Goal: Obtain resource: Download file/media

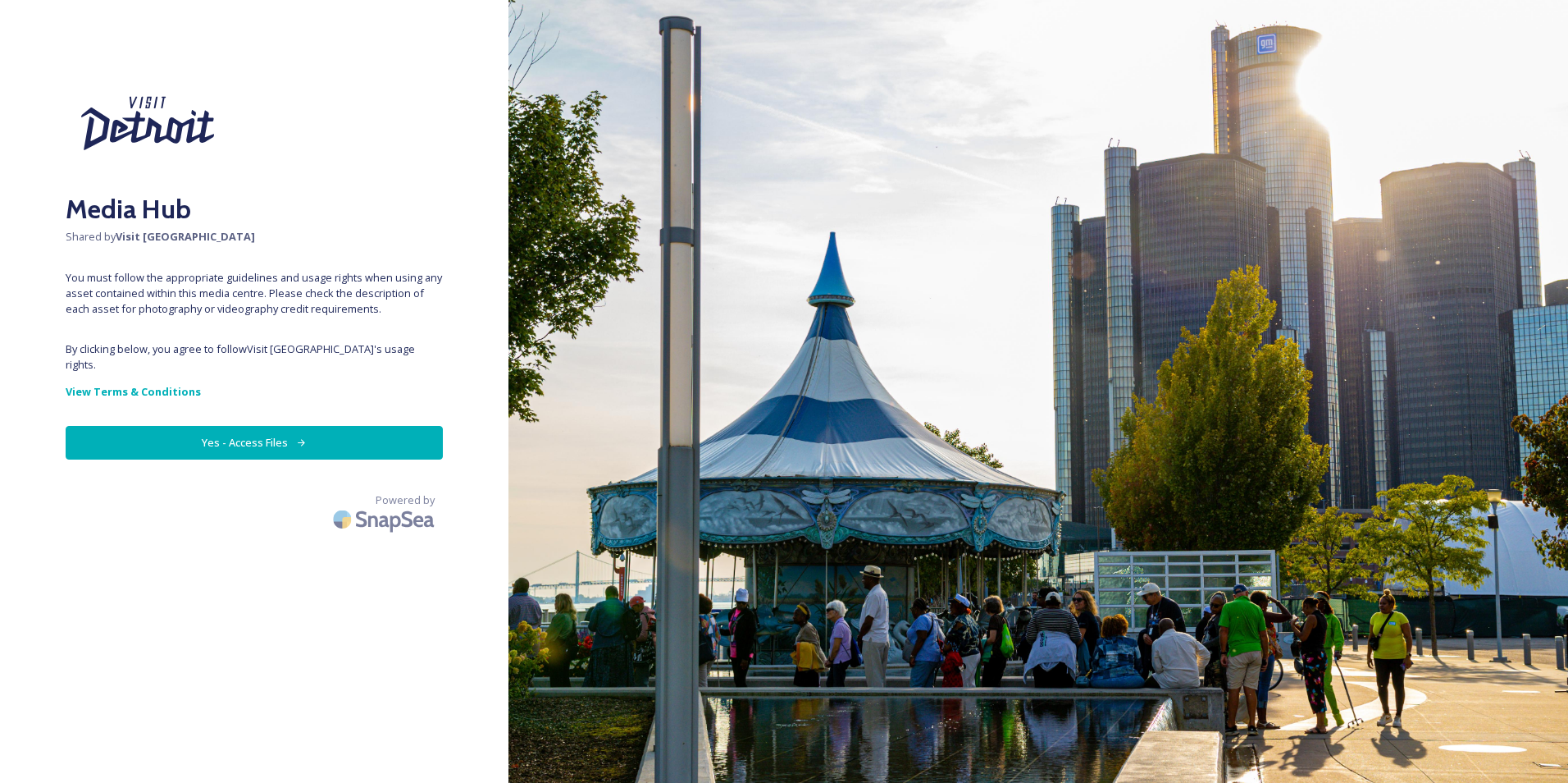
click at [321, 426] on button "Yes - Access Files" at bounding box center [254, 443] width 377 height 34
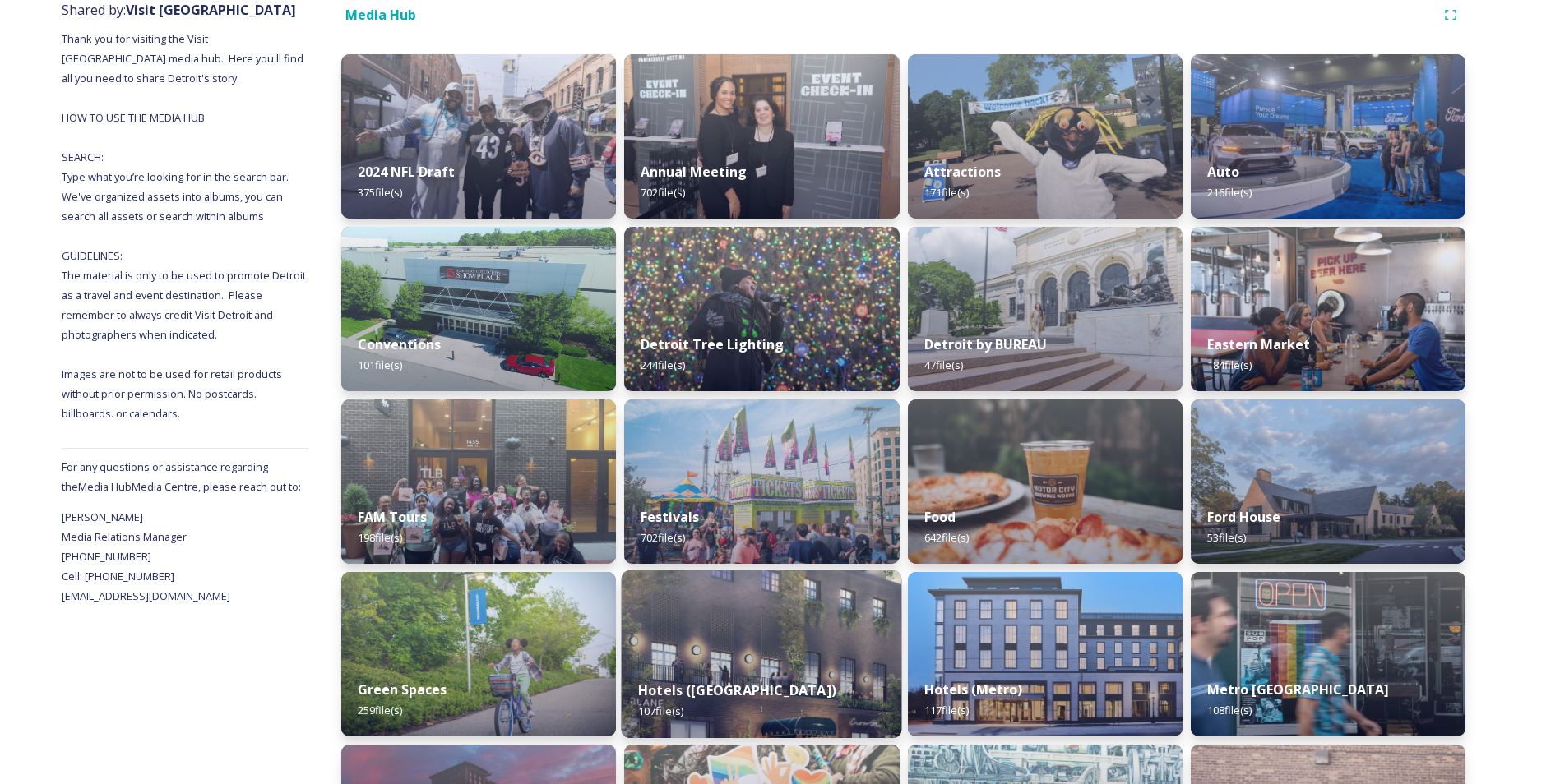
scroll to position [246, 0]
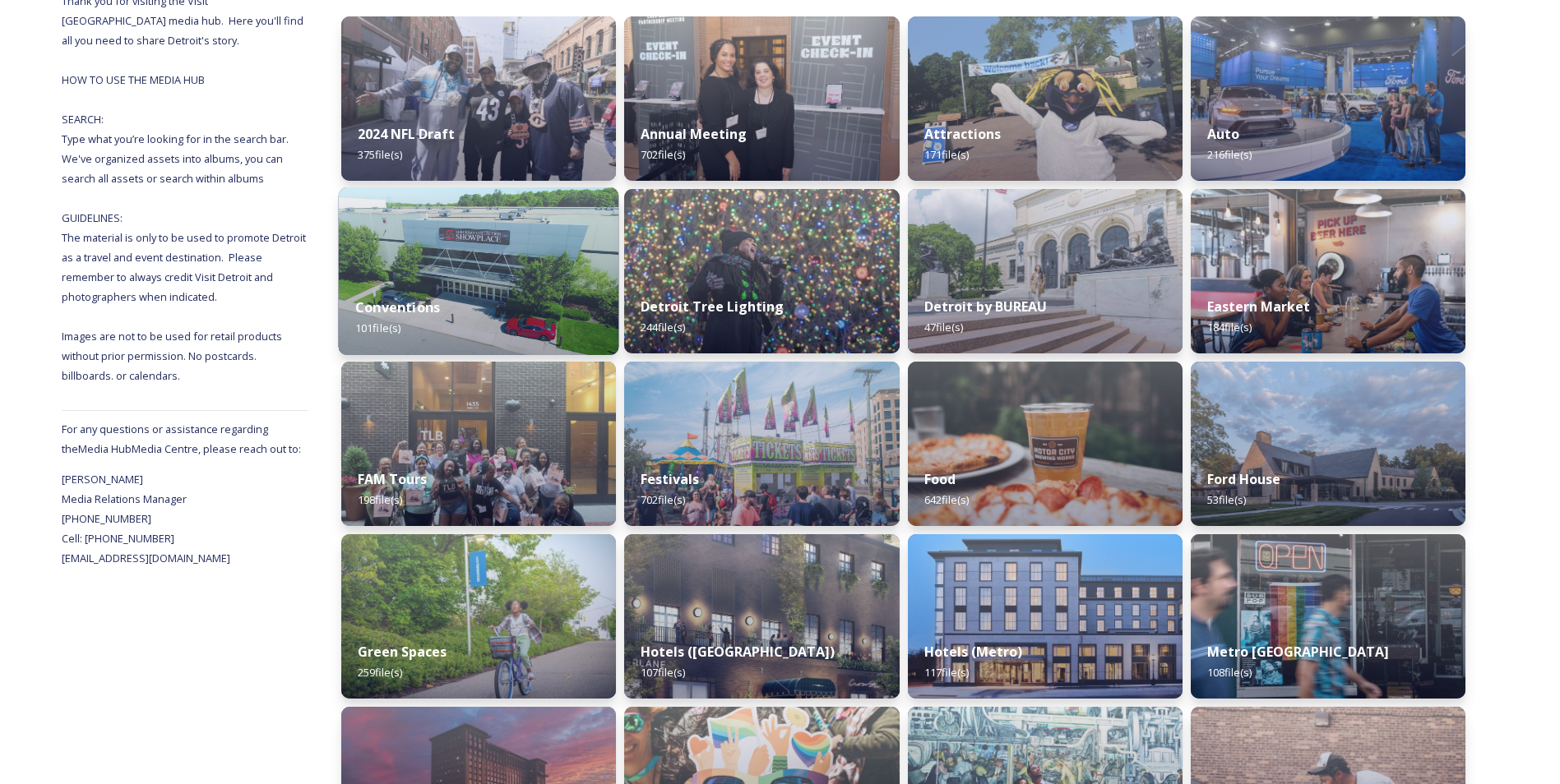
click at [473, 304] on div "Conventions 101 file(s)" at bounding box center [478, 317] width 280 height 75
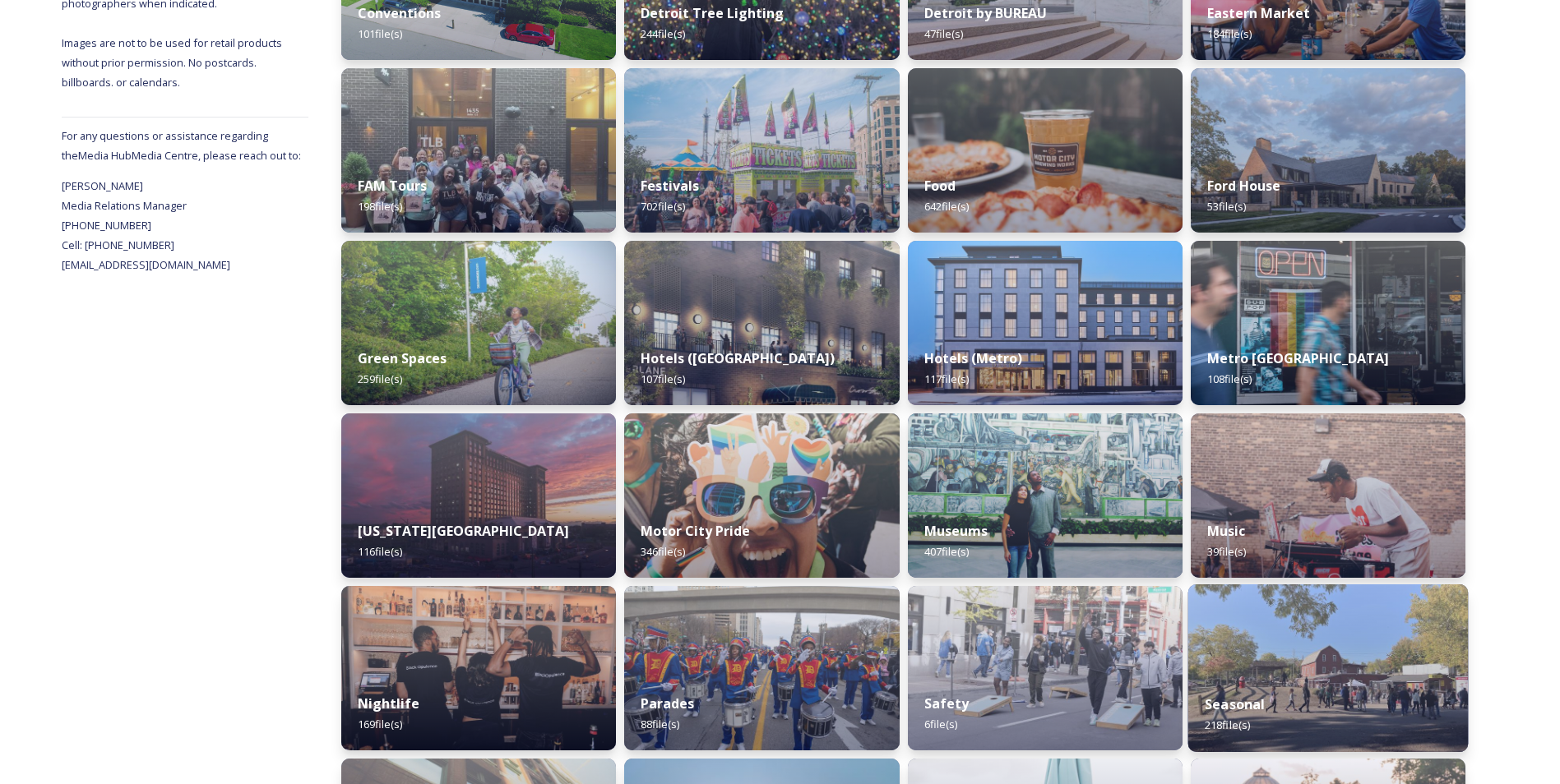
scroll to position [539, 0]
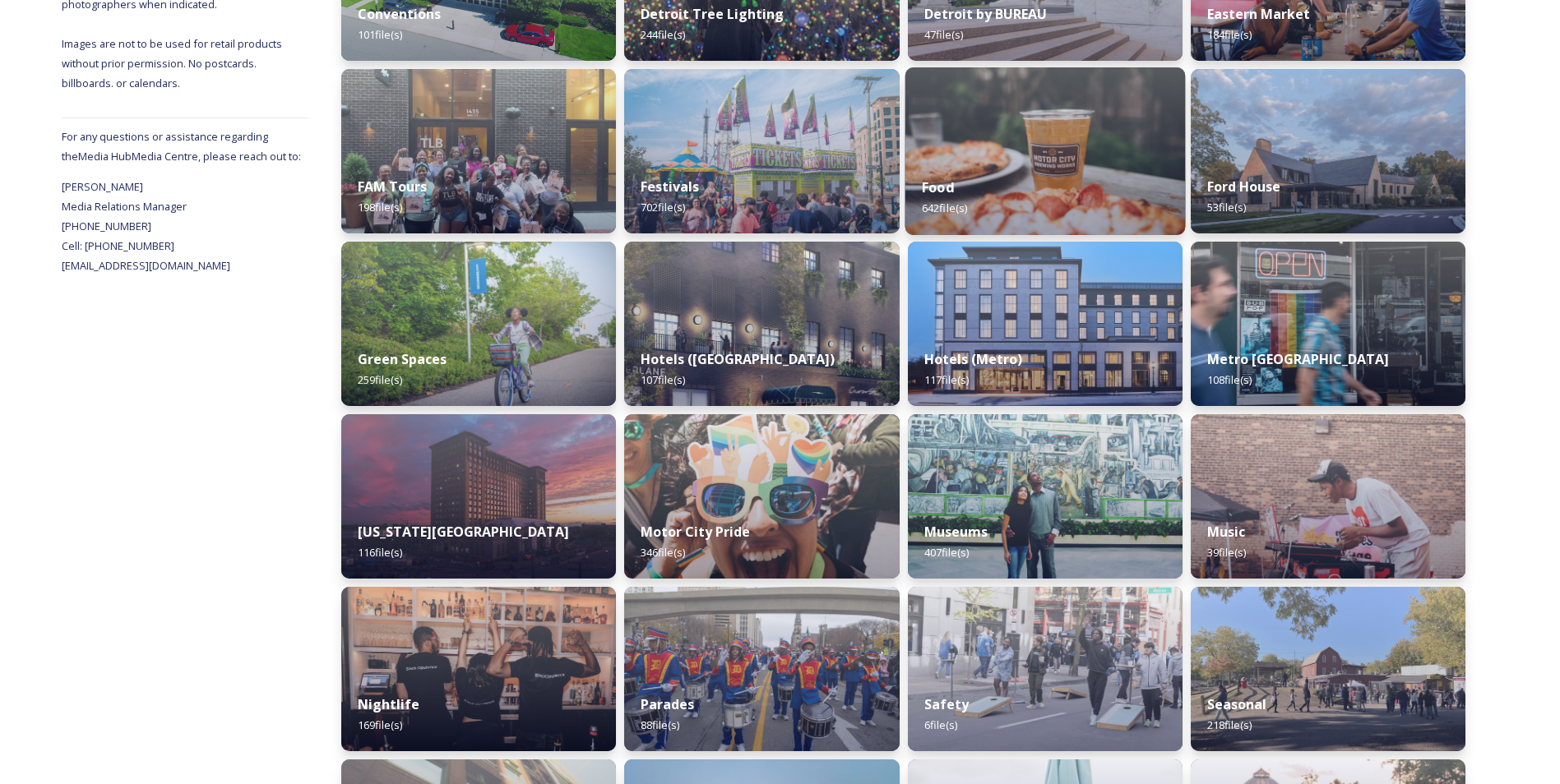
click at [1026, 153] on img at bounding box center [1044, 151] width 280 height 168
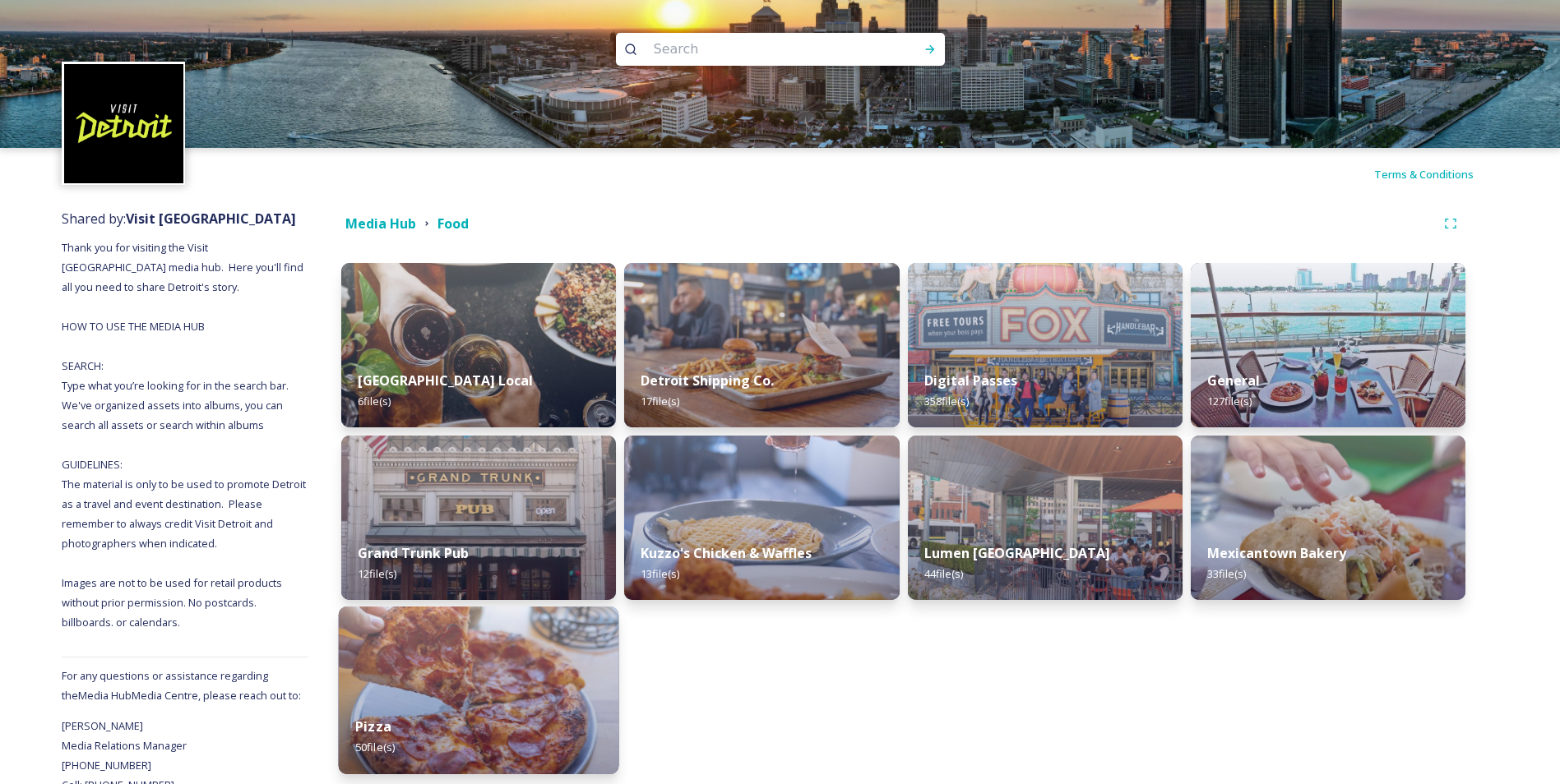
click at [466, 701] on div "Pizza 50 file(s)" at bounding box center [478, 737] width 280 height 75
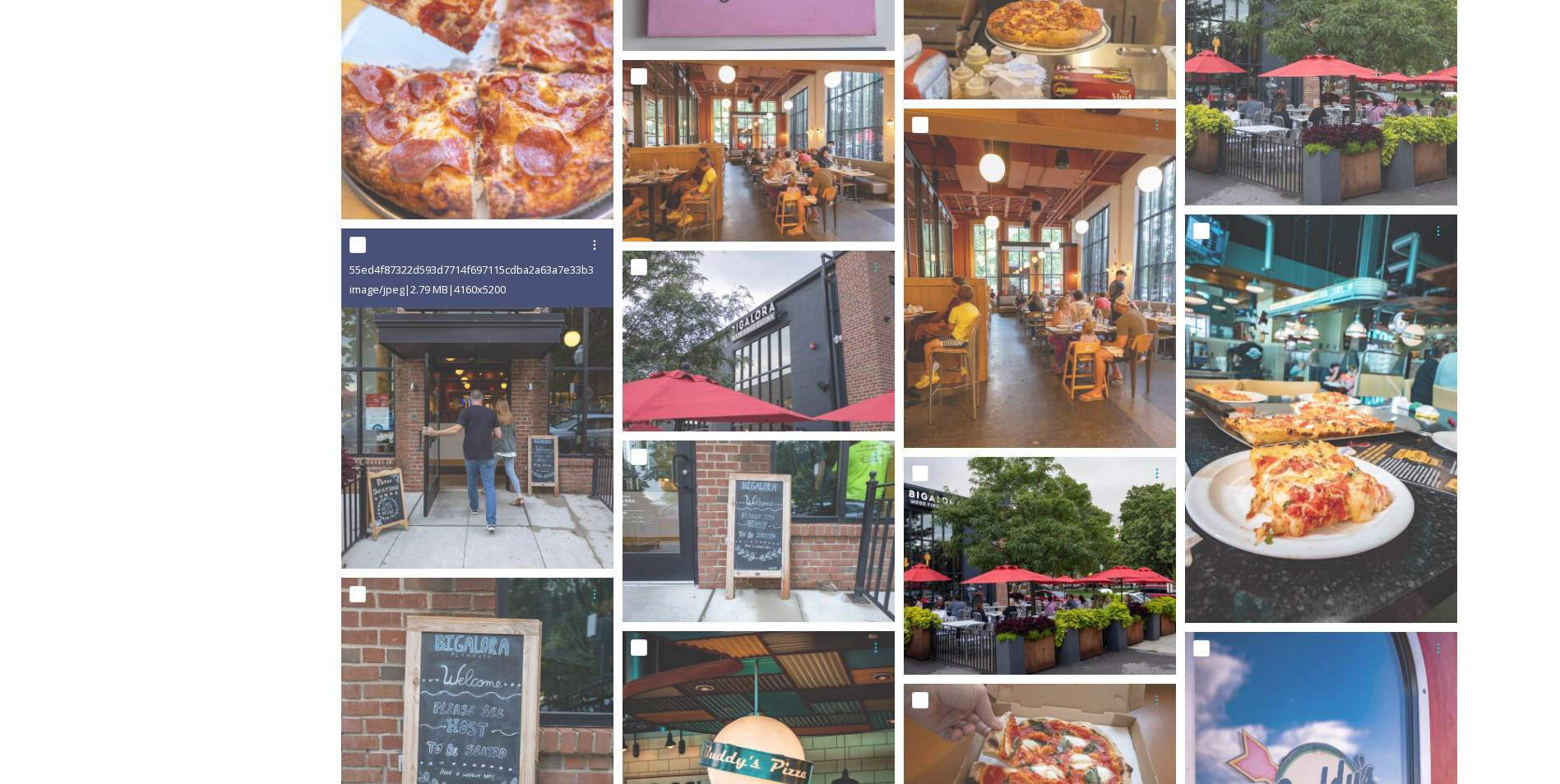
scroll to position [2376, 0]
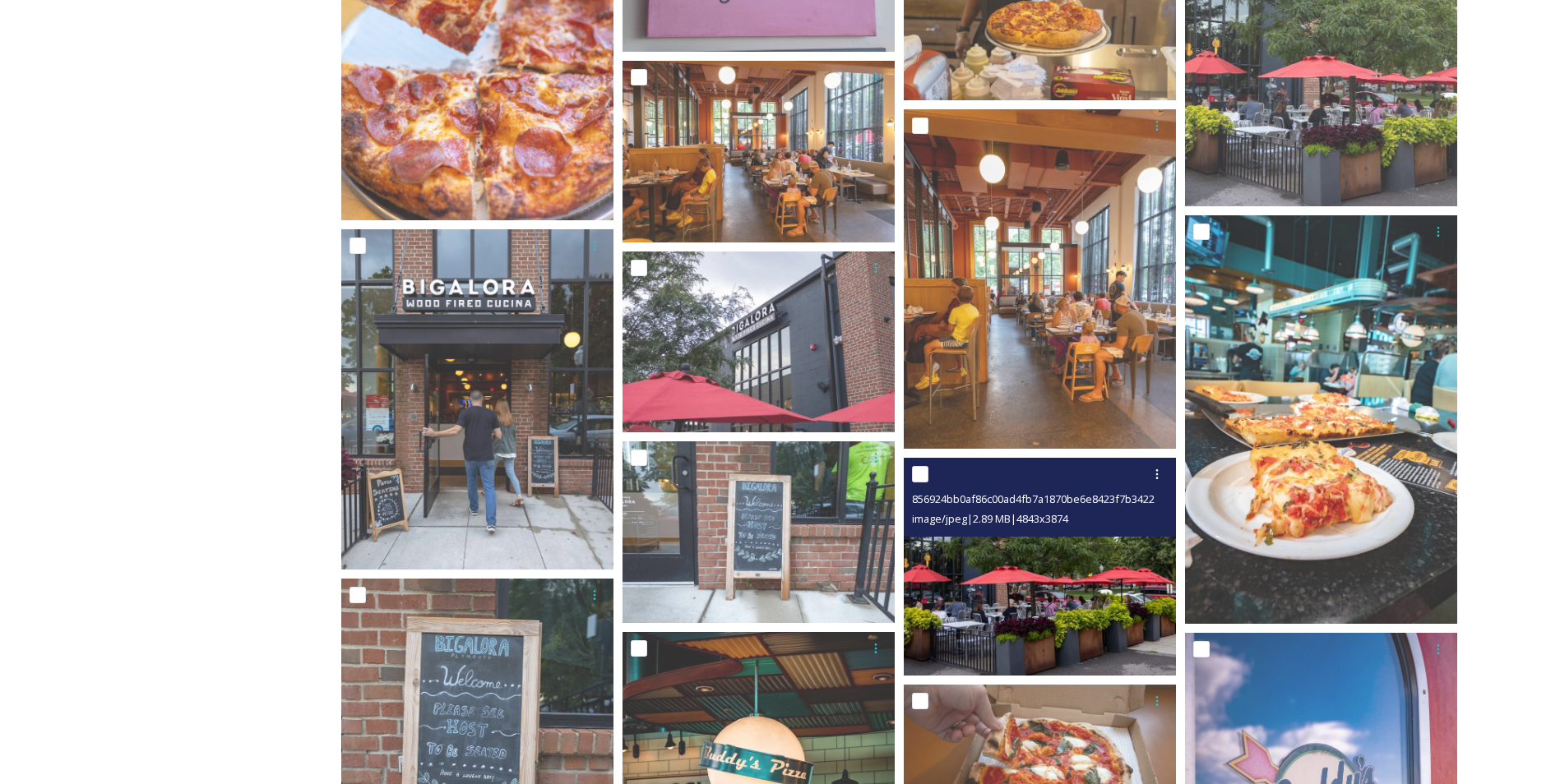
click at [998, 545] on img at bounding box center [1040, 566] width 272 height 218
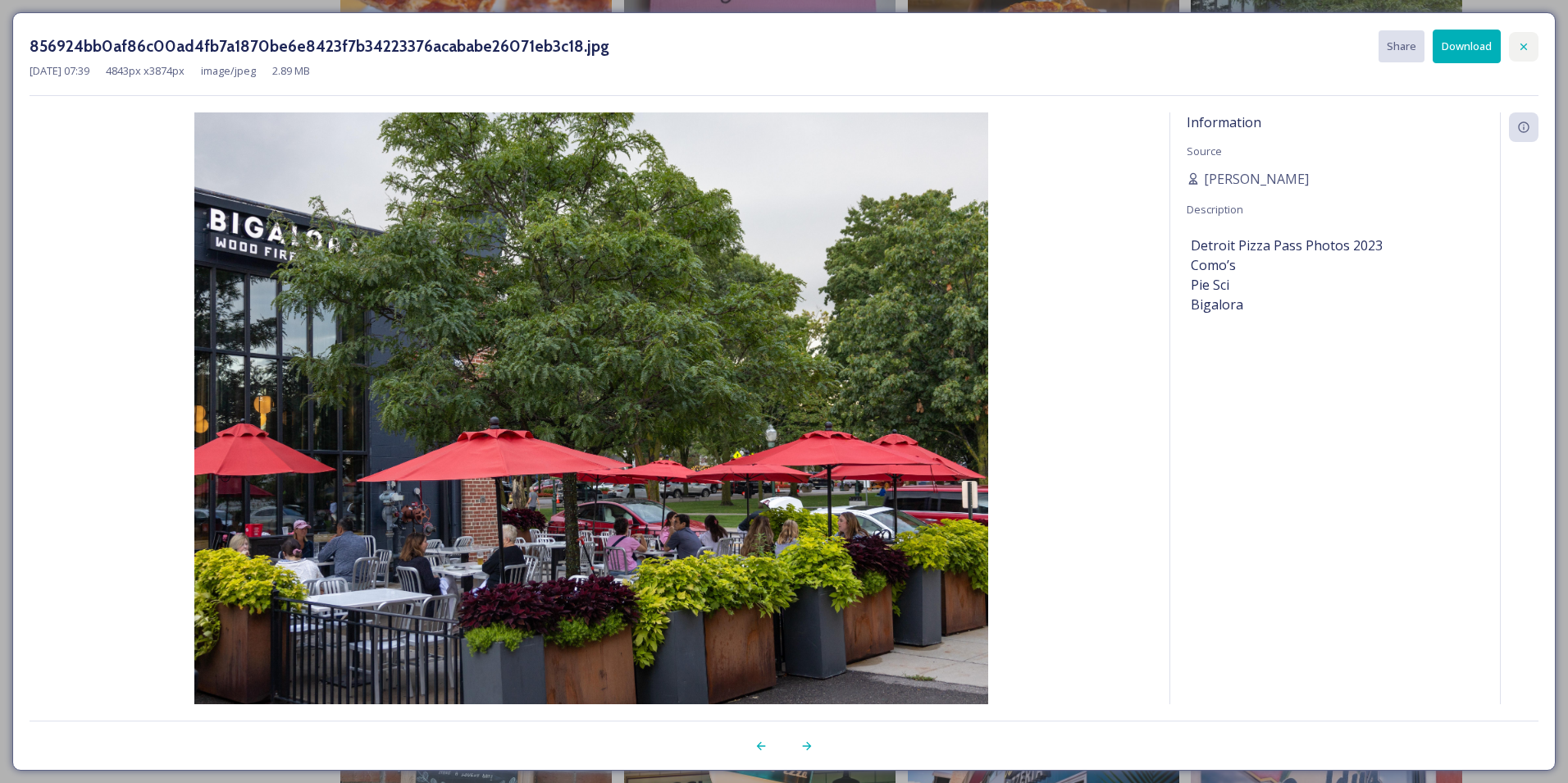
click at [1527, 44] on icon at bounding box center [1524, 46] width 13 height 13
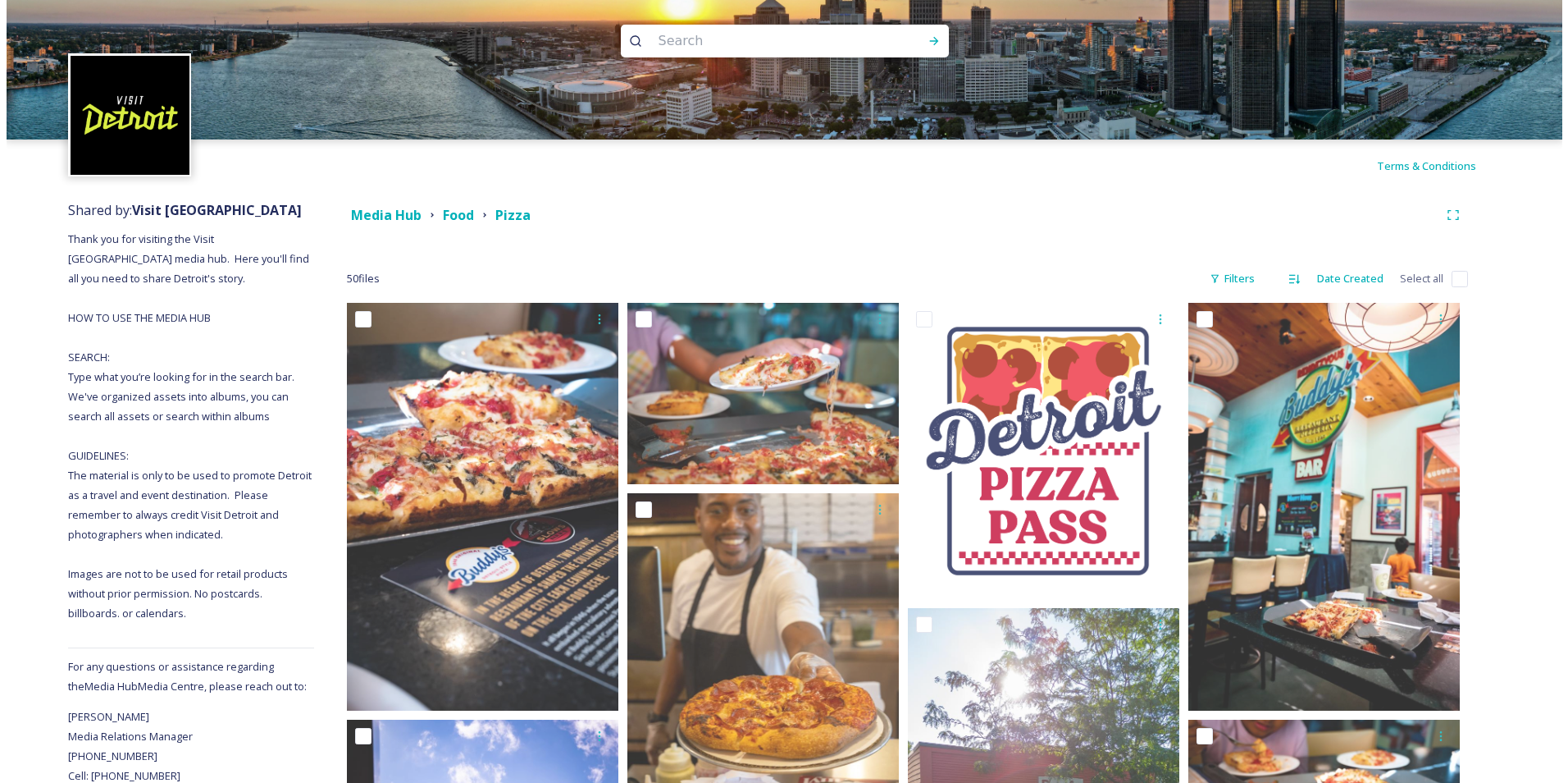
scroll to position [0, 0]
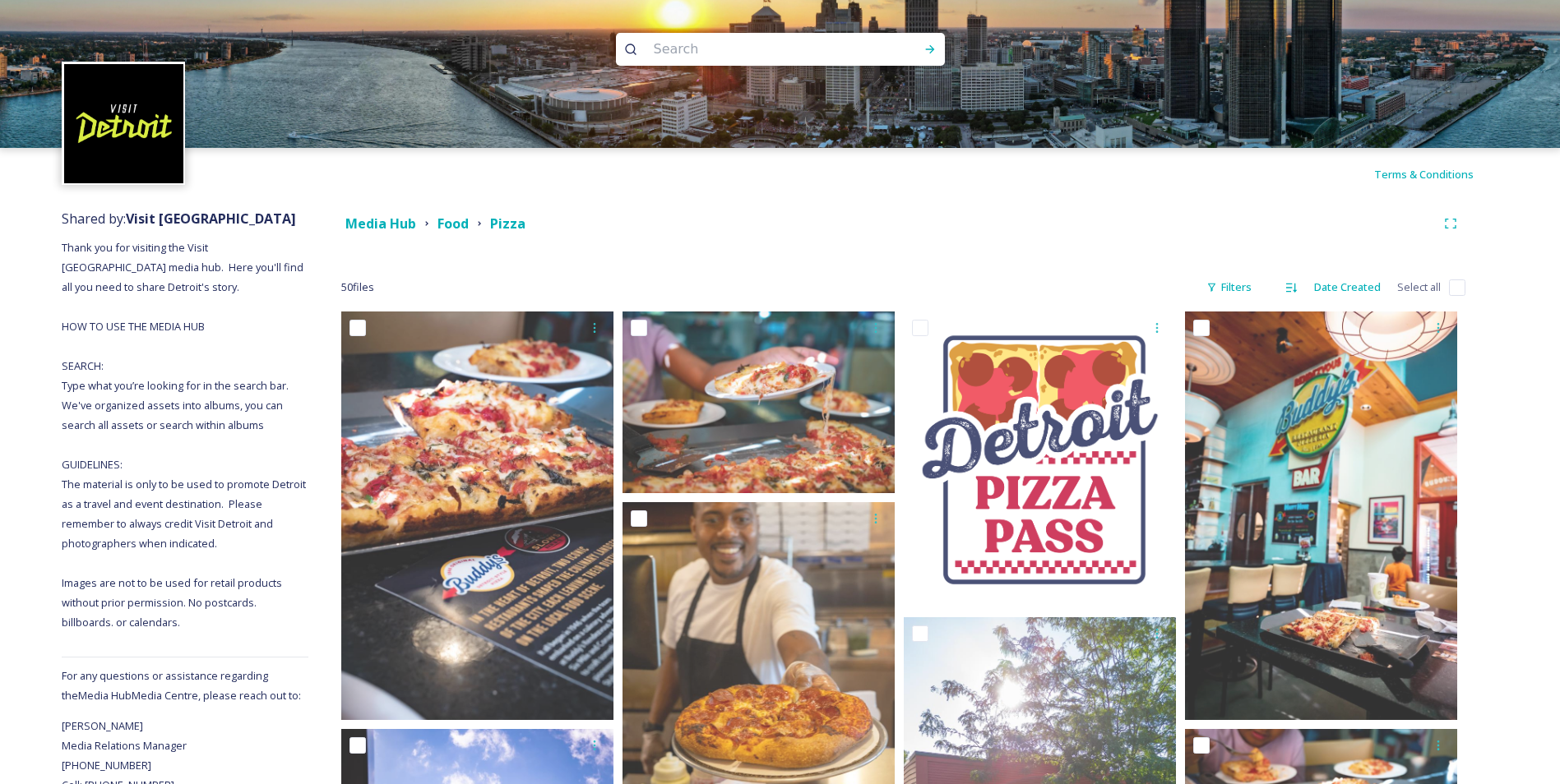
click at [811, 63] on input at bounding box center [758, 49] width 225 height 36
type input "x"
type input "cloverleaf"
click at [923, 49] on icon at bounding box center [929, 49] width 13 height 13
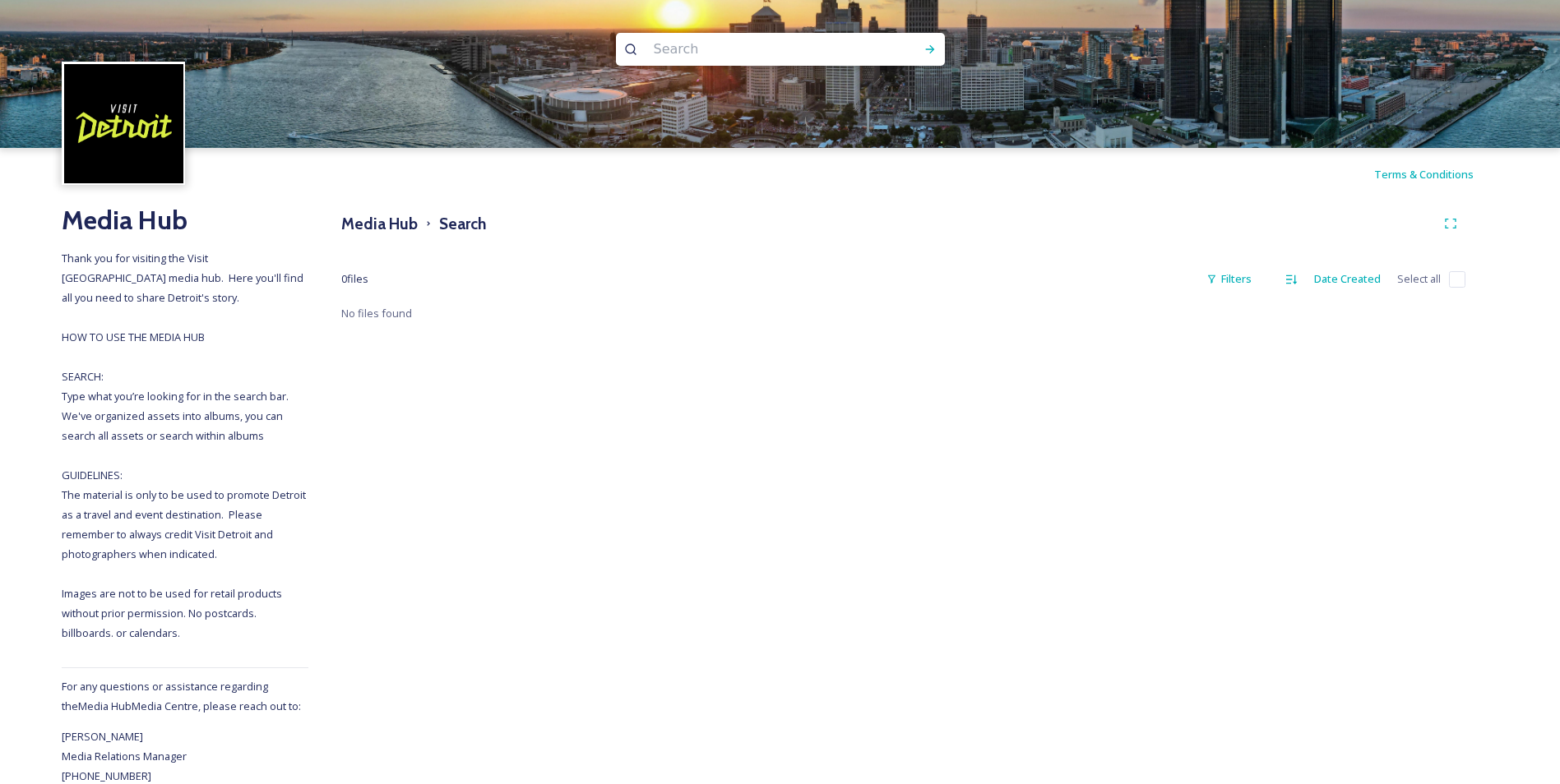
click at [828, 51] on input at bounding box center [758, 49] width 225 height 36
type input "clover"
click at [919, 48] on div "Run Search" at bounding box center [929, 49] width 29 height 29
click at [107, 87] on img at bounding box center [124, 124] width 119 height 119
click at [125, 126] on img at bounding box center [124, 124] width 119 height 119
